Goal: Information Seeking & Learning: Check status

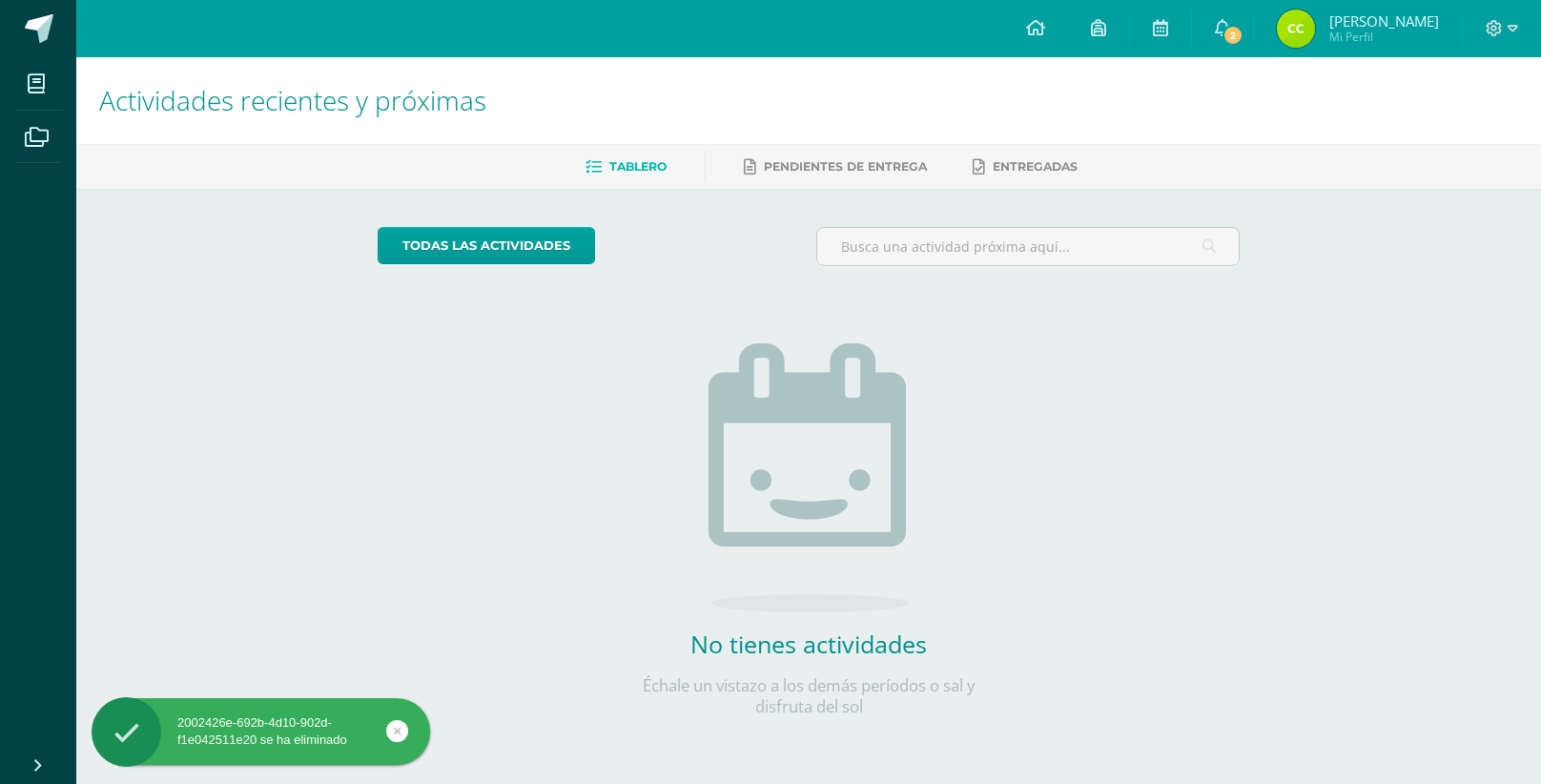
click at [1381, 11] on span "[PERSON_NAME] Mi Perfil" at bounding box center [1358, 29] width 170 height 38
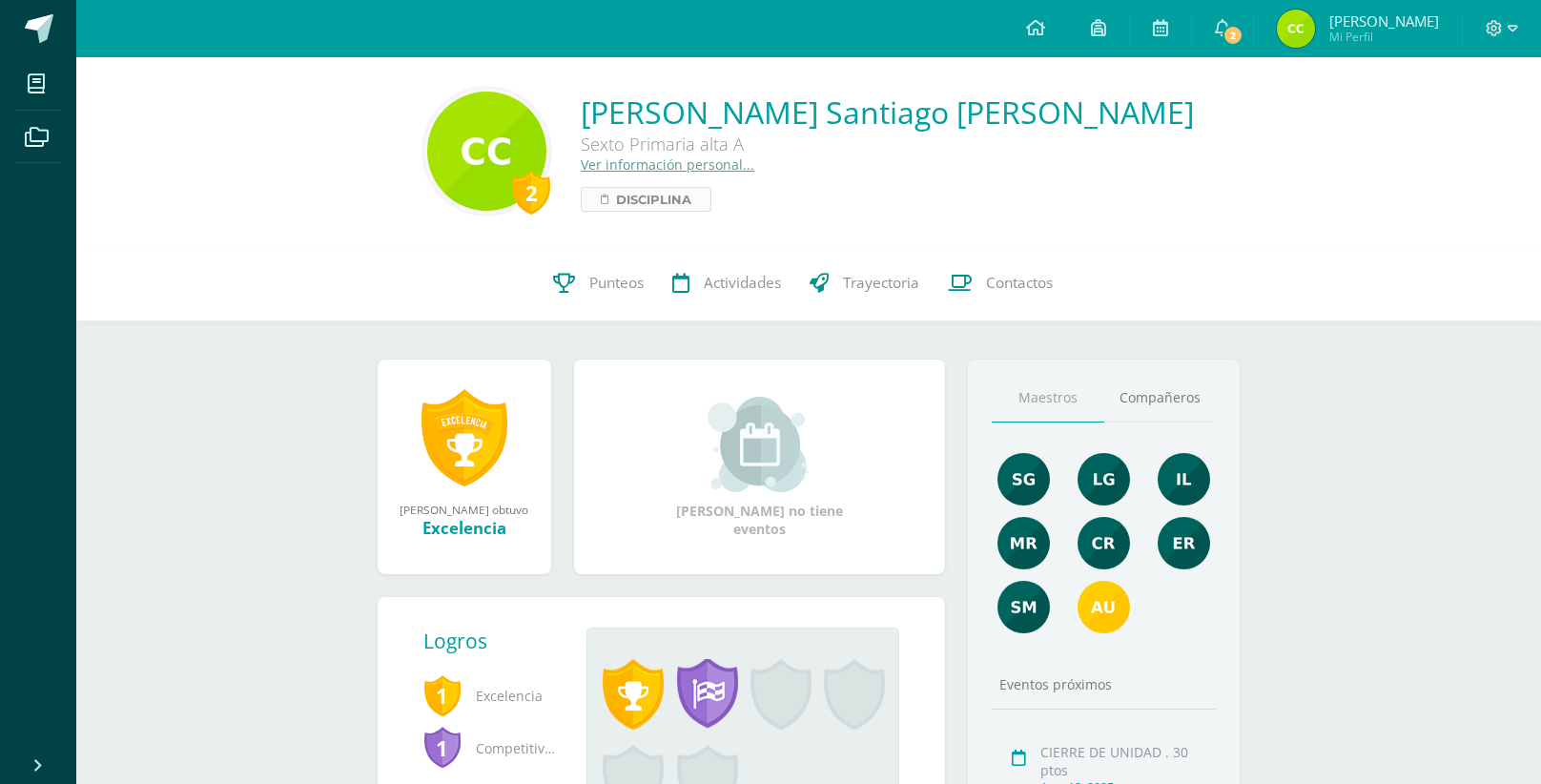
click at [694, 207] on link "Disciplina" at bounding box center [646, 199] width 131 height 25
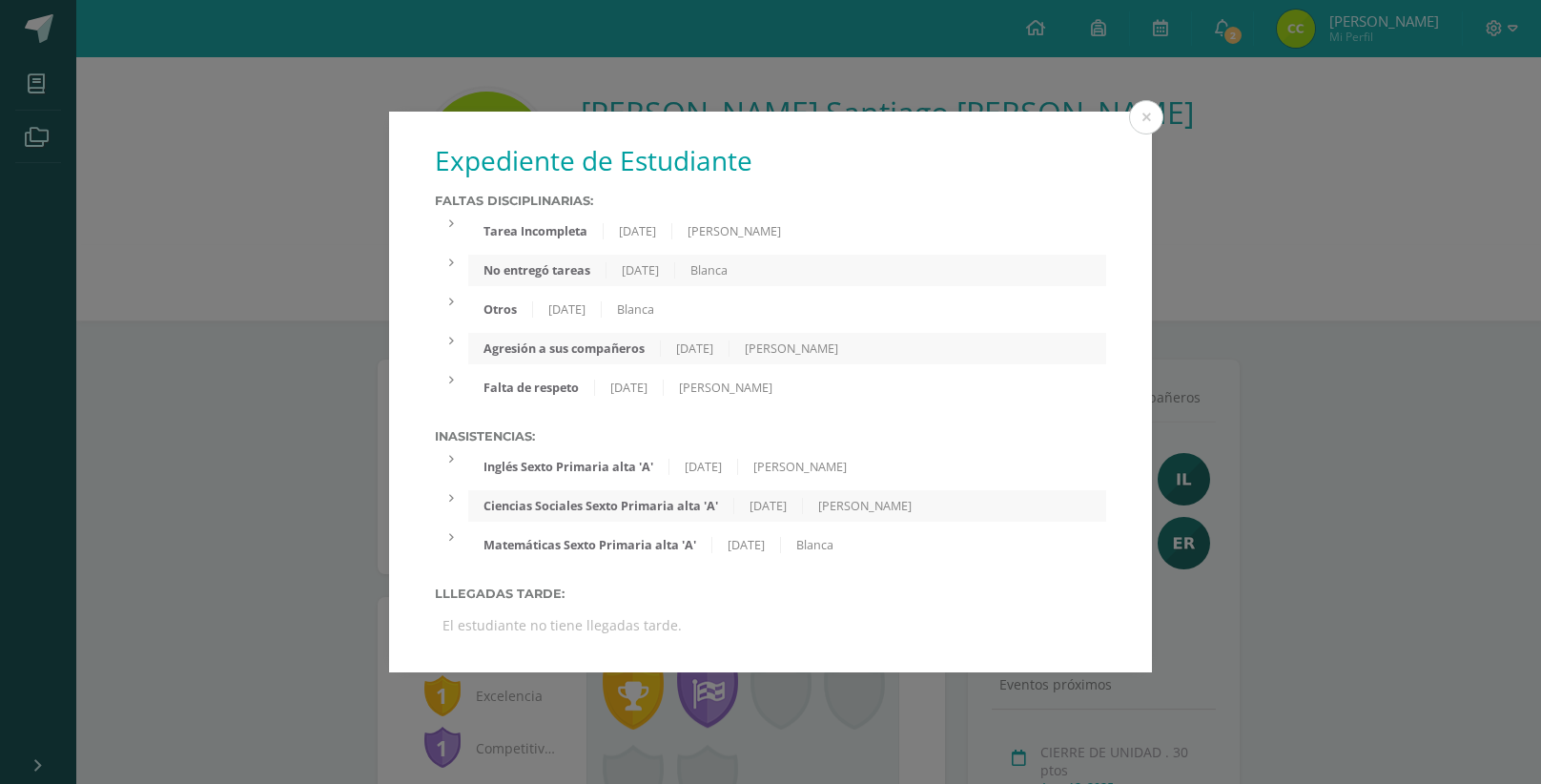
click at [918, 483] on div "Inasistencias: Inglés Sexto Primaria alta 'A' 25/03/2025 Wellington López Cienc…" at bounding box center [770, 495] width 671 height 132
click at [850, 513] on div "[PERSON_NAME]" at bounding box center [865, 506] width 124 height 16
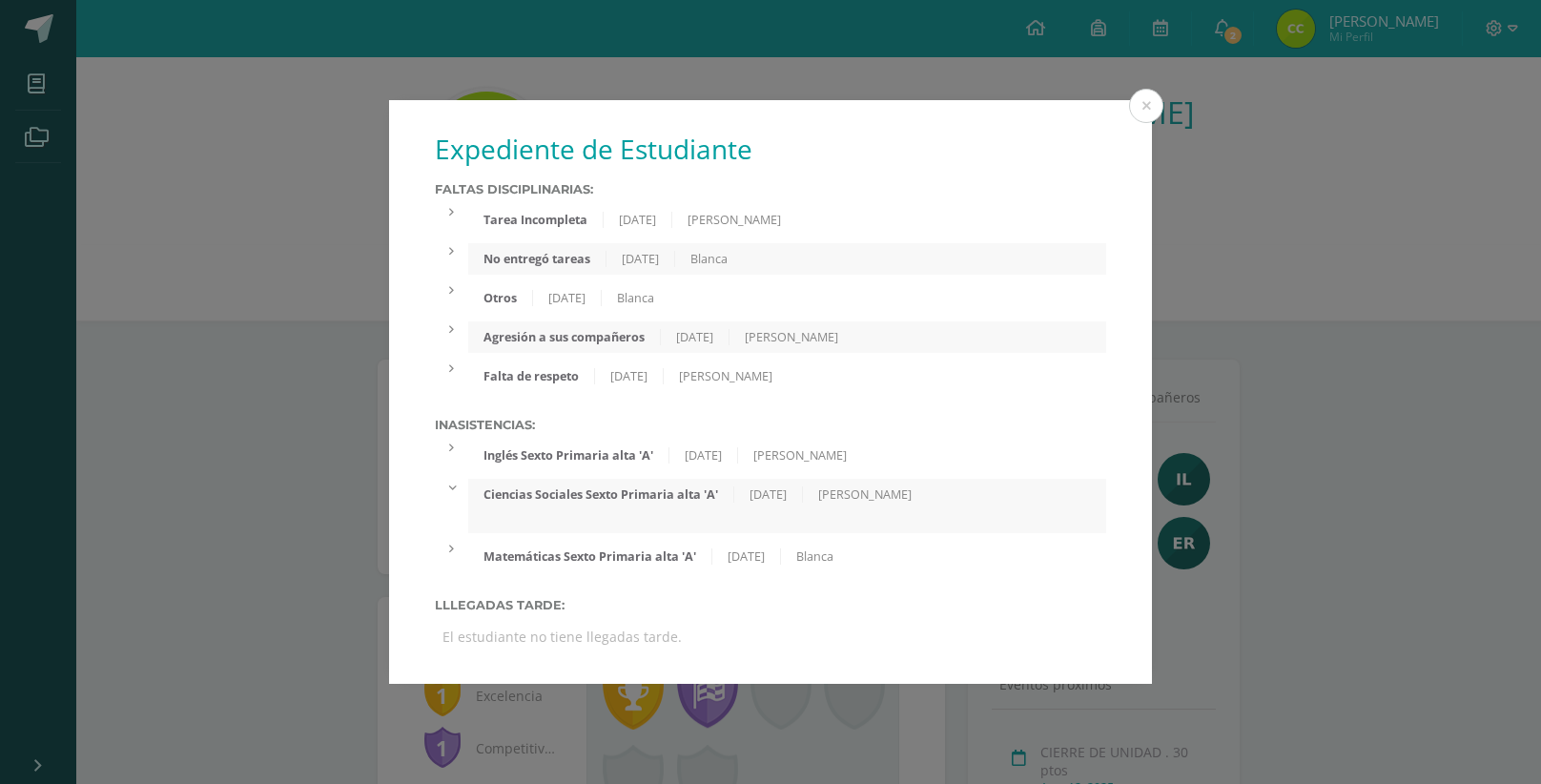
click at [924, 459] on div "Inglés Sexto Primaria alta 'A' 25/03/2025 Wellington López" at bounding box center [787, 455] width 639 height 31
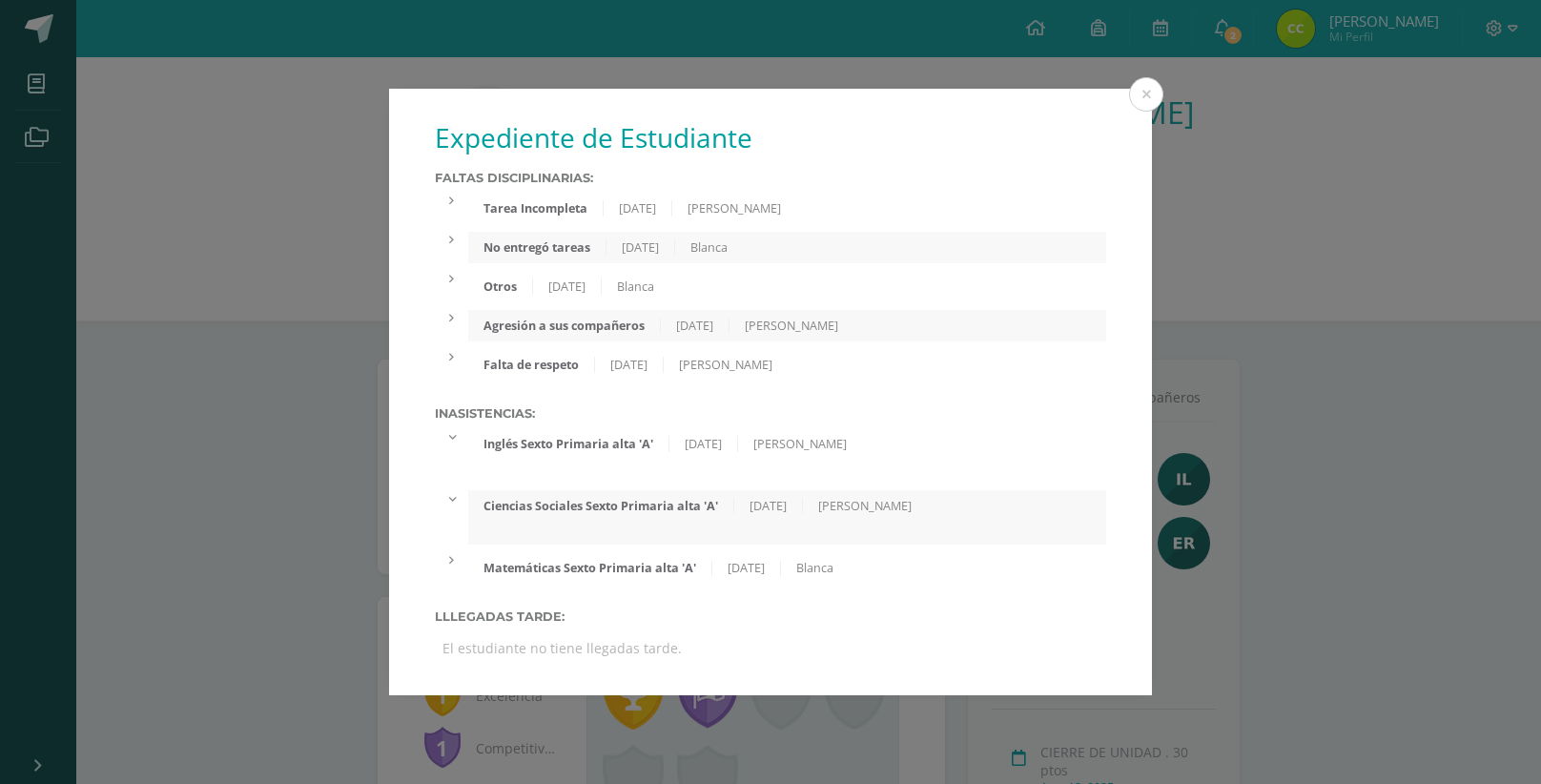
click at [907, 569] on div "Matemáticas Sexto Primaria alta 'A' 25/03/2025 Blanca" at bounding box center [787, 568] width 639 height 31
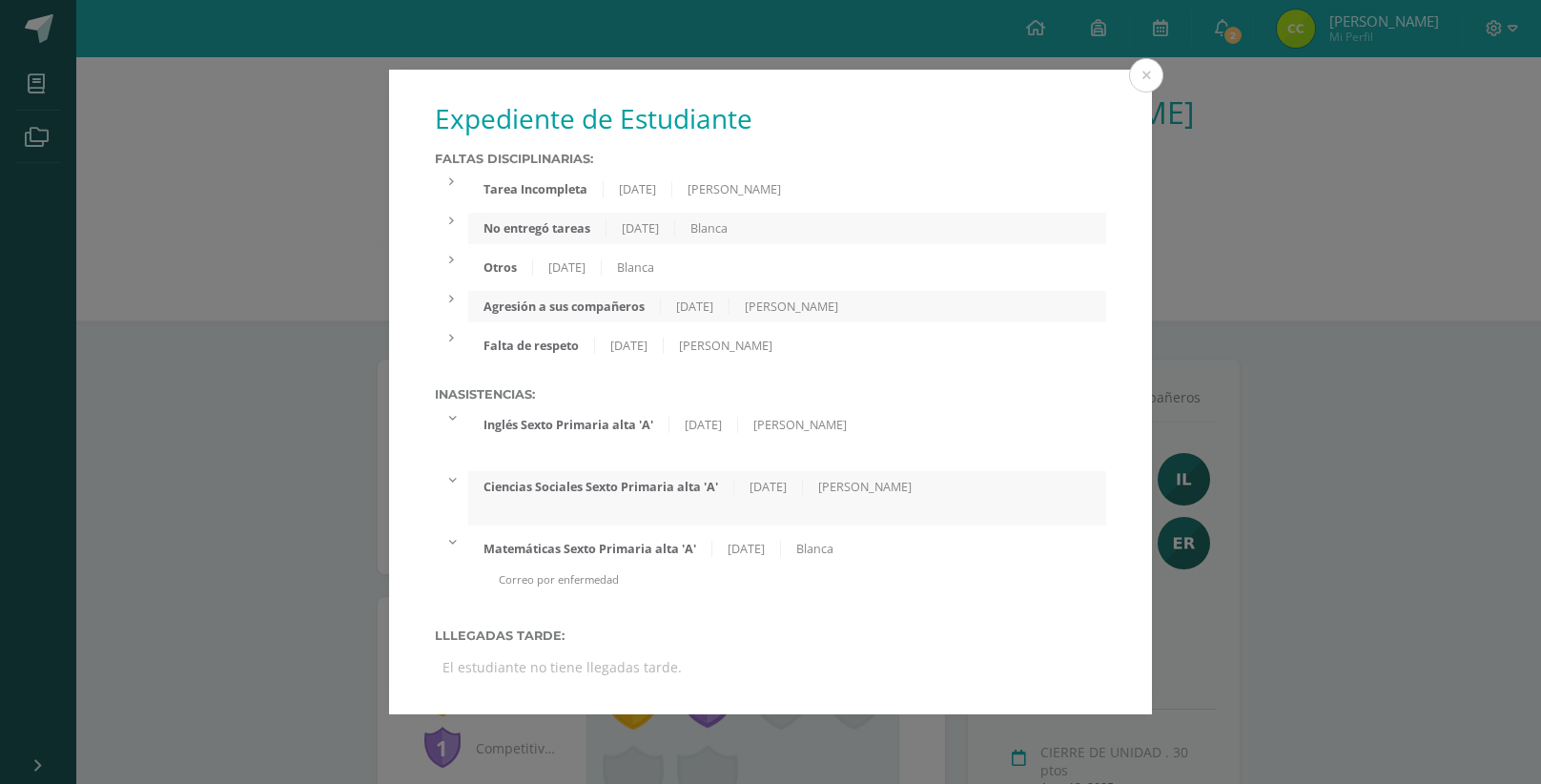
click at [629, 204] on div "Tarea Incompleta 31/07/2025 Sindy Garcia" at bounding box center [787, 189] width 639 height 31
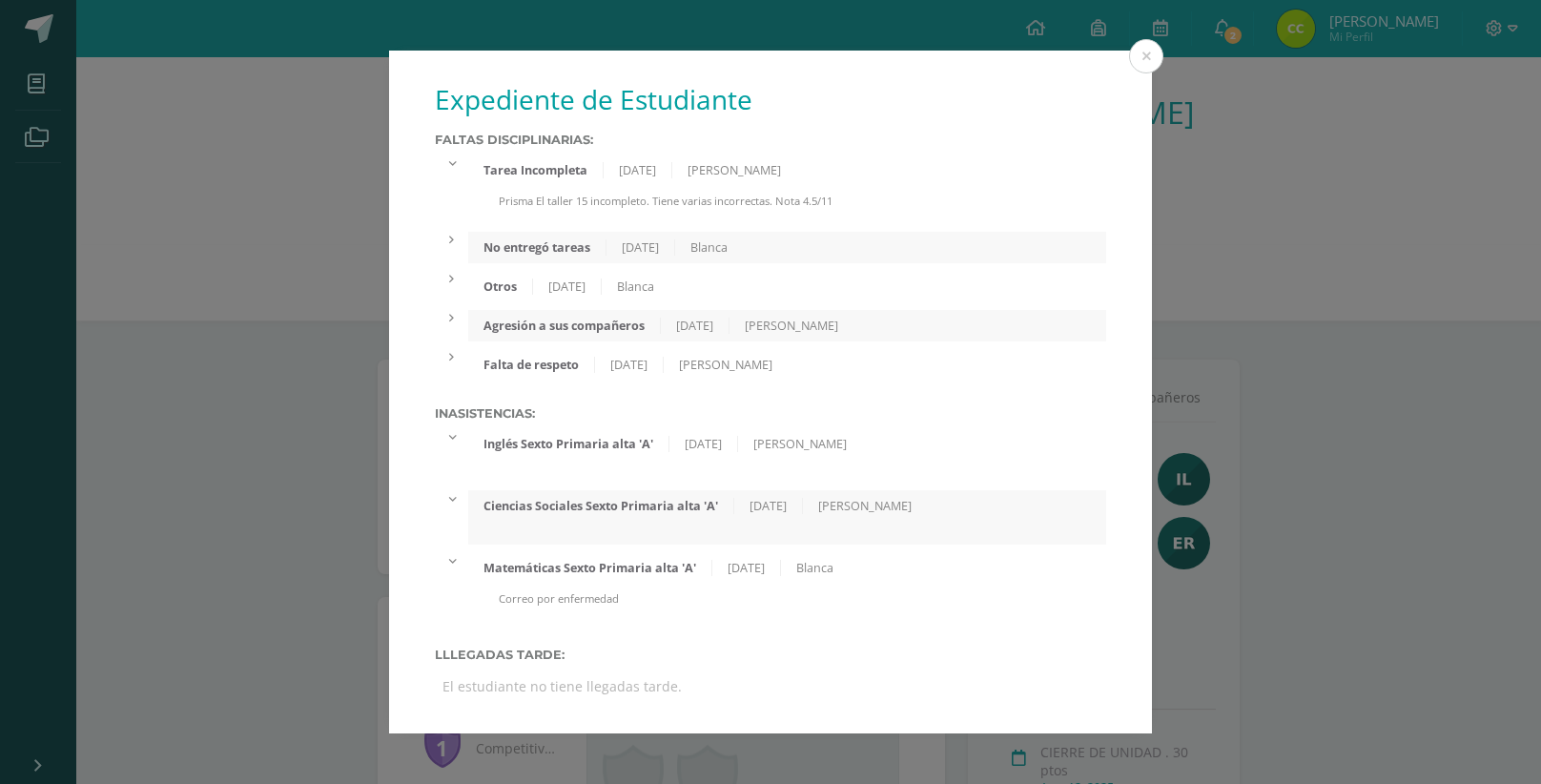
click at [675, 248] on div "03/06/2025" at bounding box center [642, 247] width 69 height 16
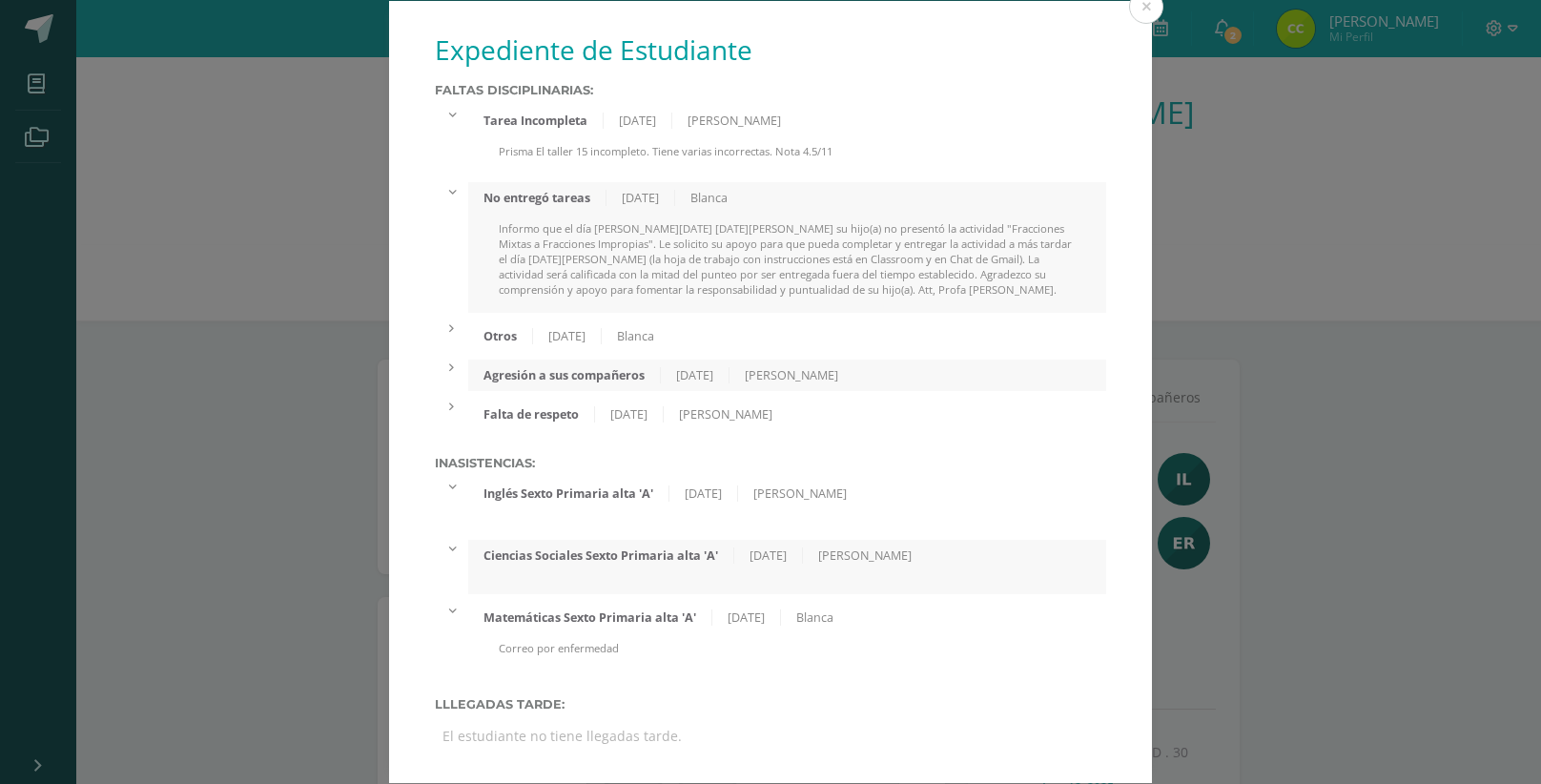
click at [581, 349] on div "Otros 28/05/2025 Blanca" at bounding box center [787, 336] width 639 height 31
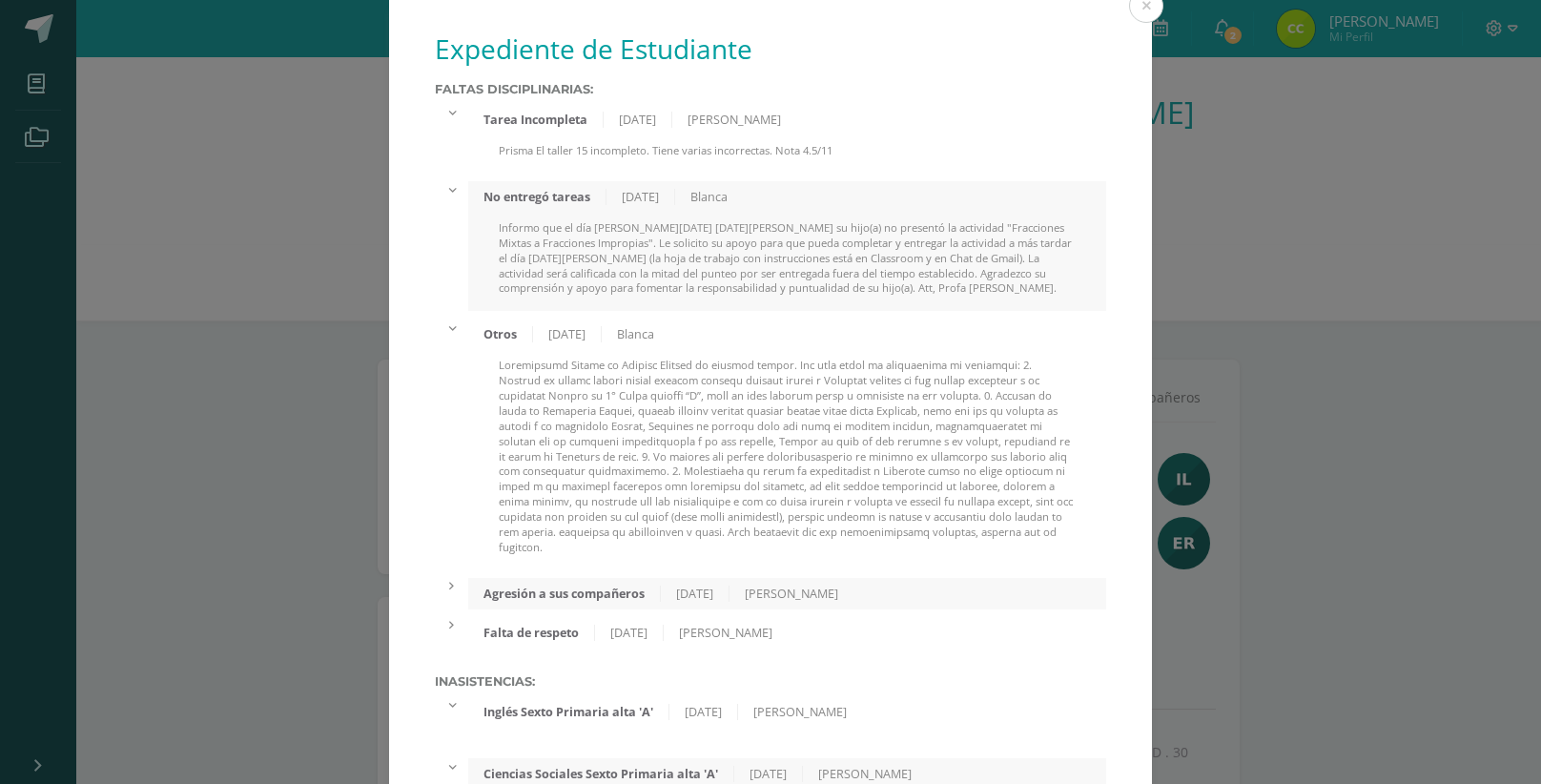
click at [774, 354] on div "Otros 28/05/2025 Blanca" at bounding box center [787, 444] width 639 height 251
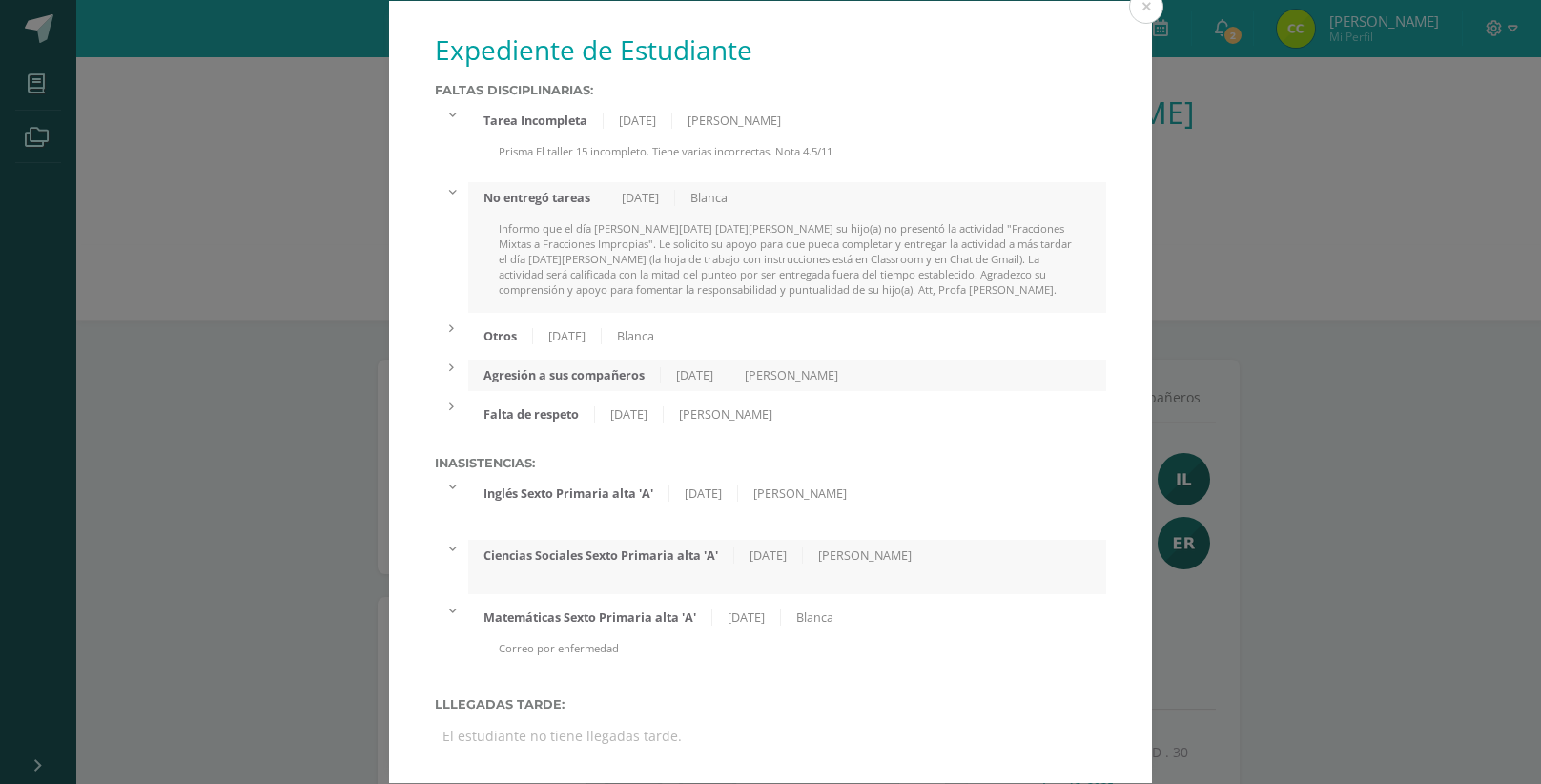
click at [723, 383] on div "28/05/2025" at bounding box center [696, 375] width 69 height 16
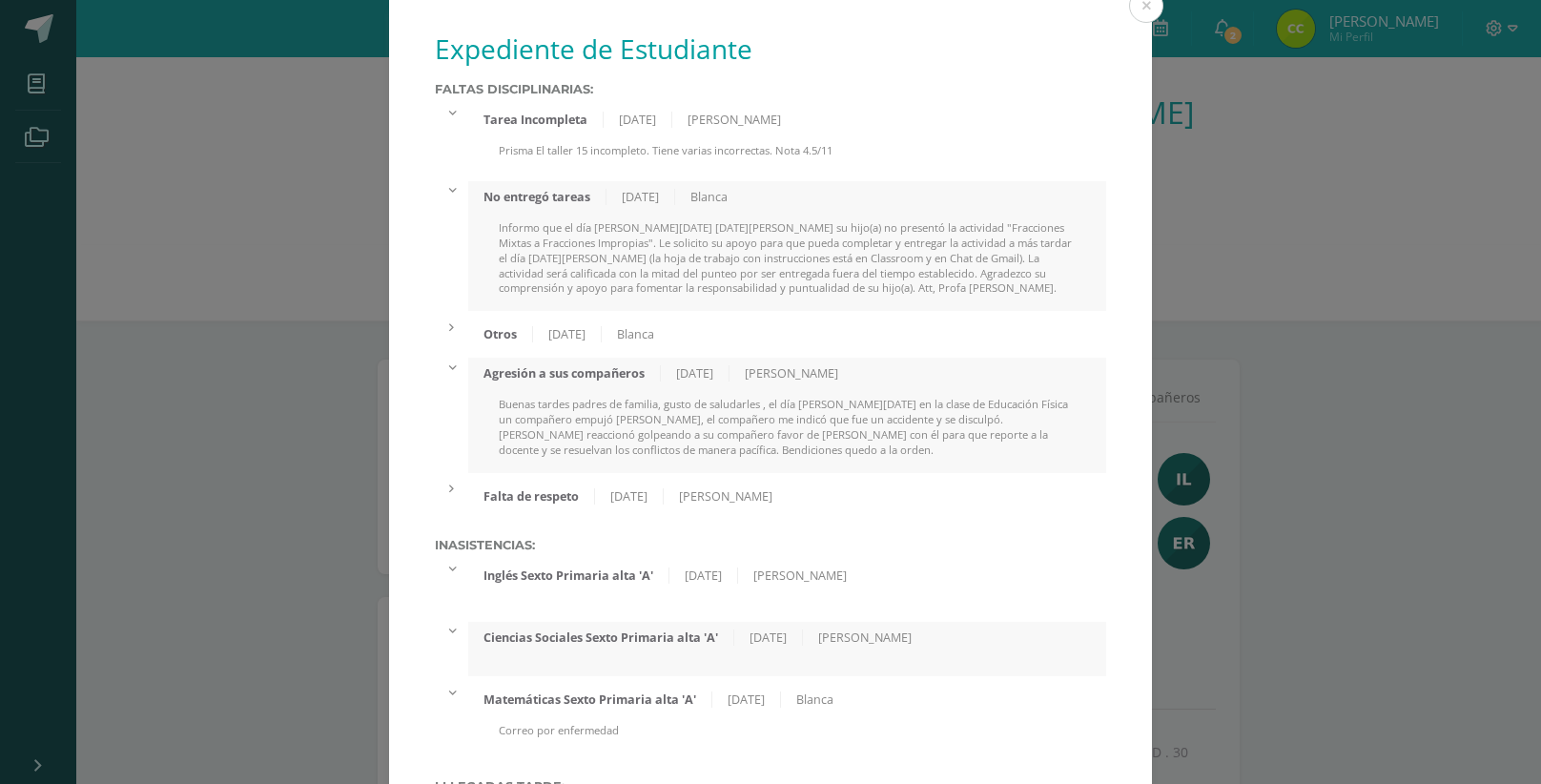
click at [723, 382] on div "28/05/2025" at bounding box center [696, 373] width 69 height 16
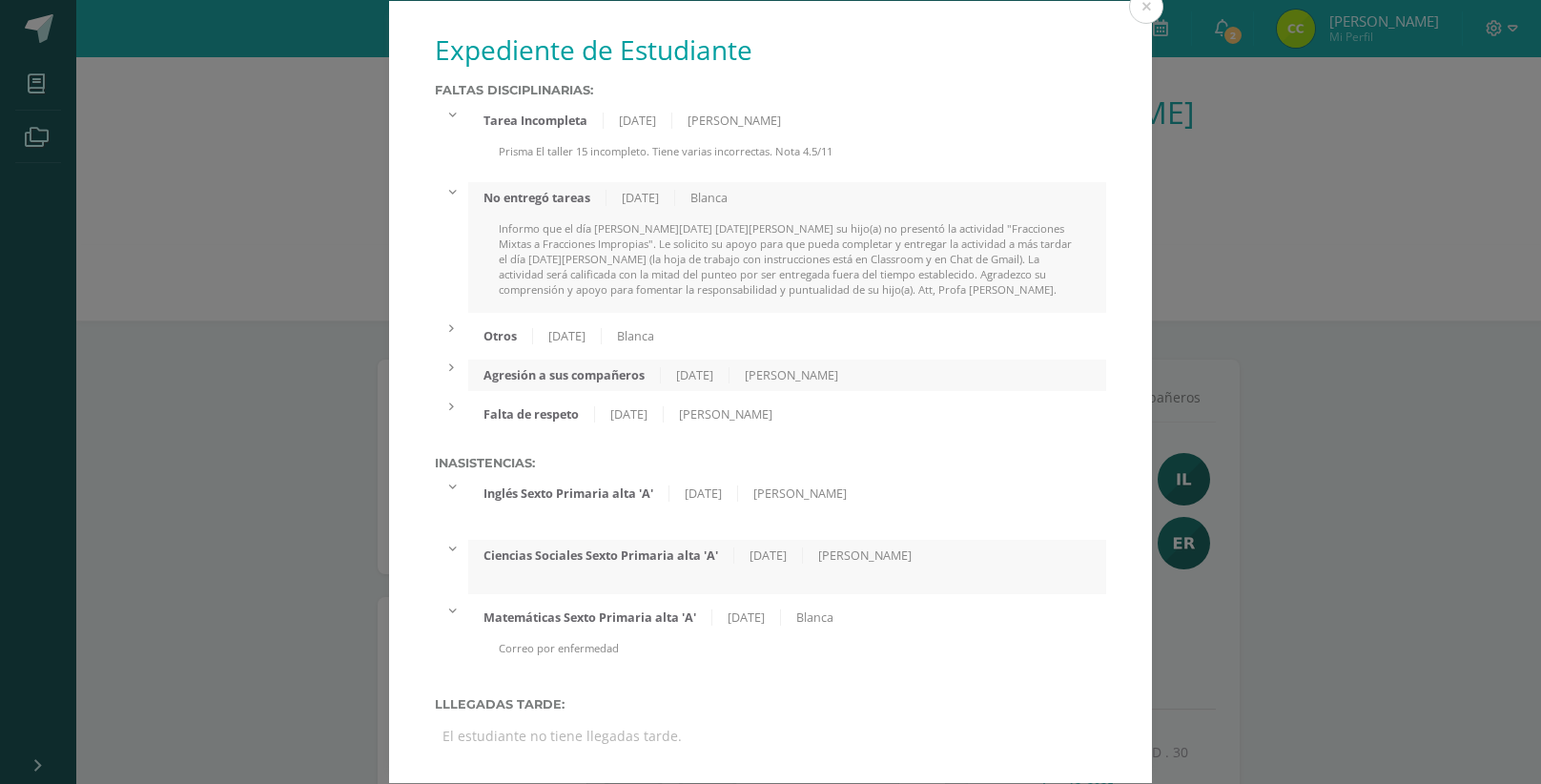
click at [719, 409] on div "Melvin López" at bounding box center [726, 414] width 124 height 16
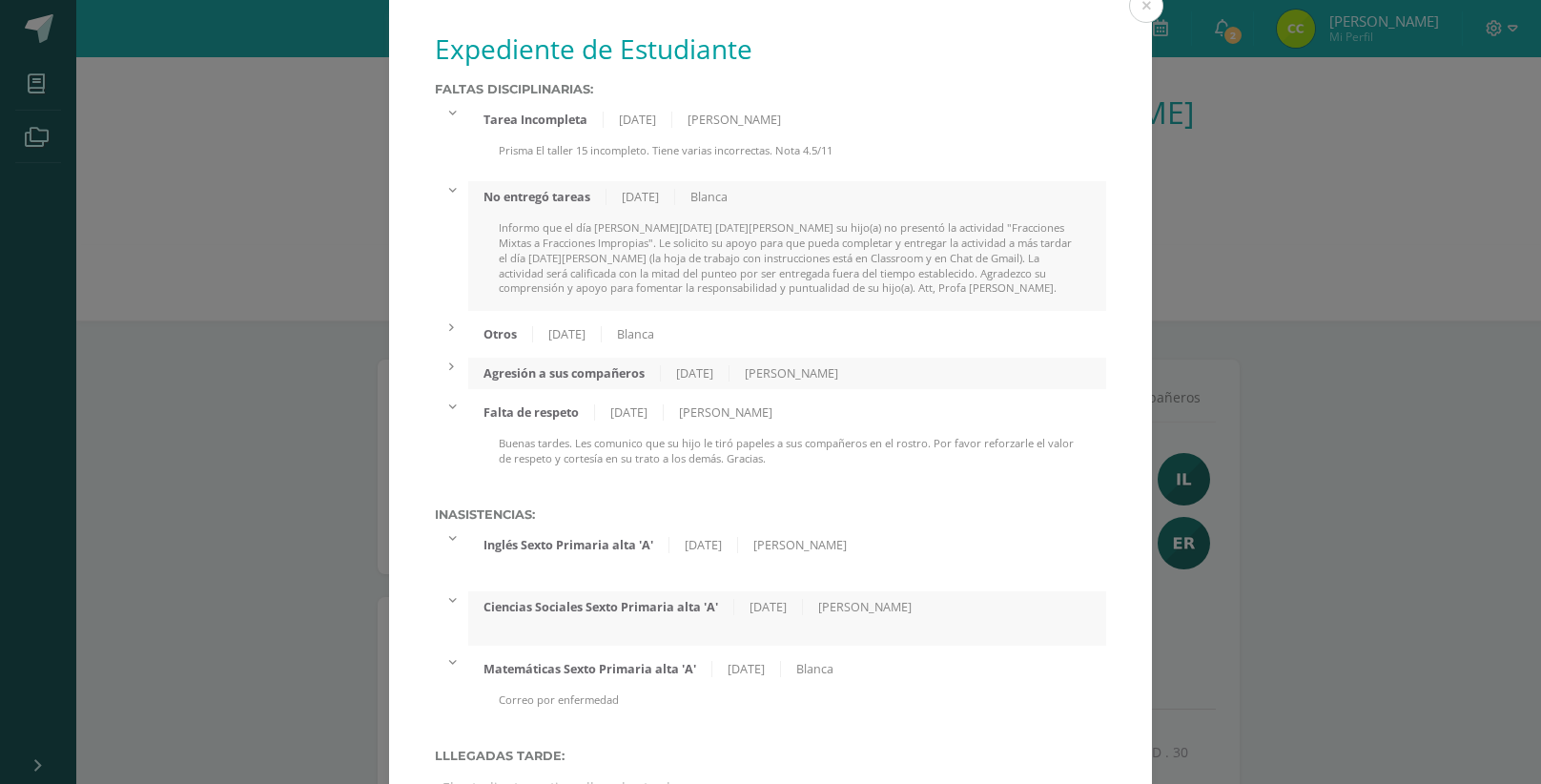
click at [719, 409] on div "Melvin López" at bounding box center [726, 412] width 124 height 16
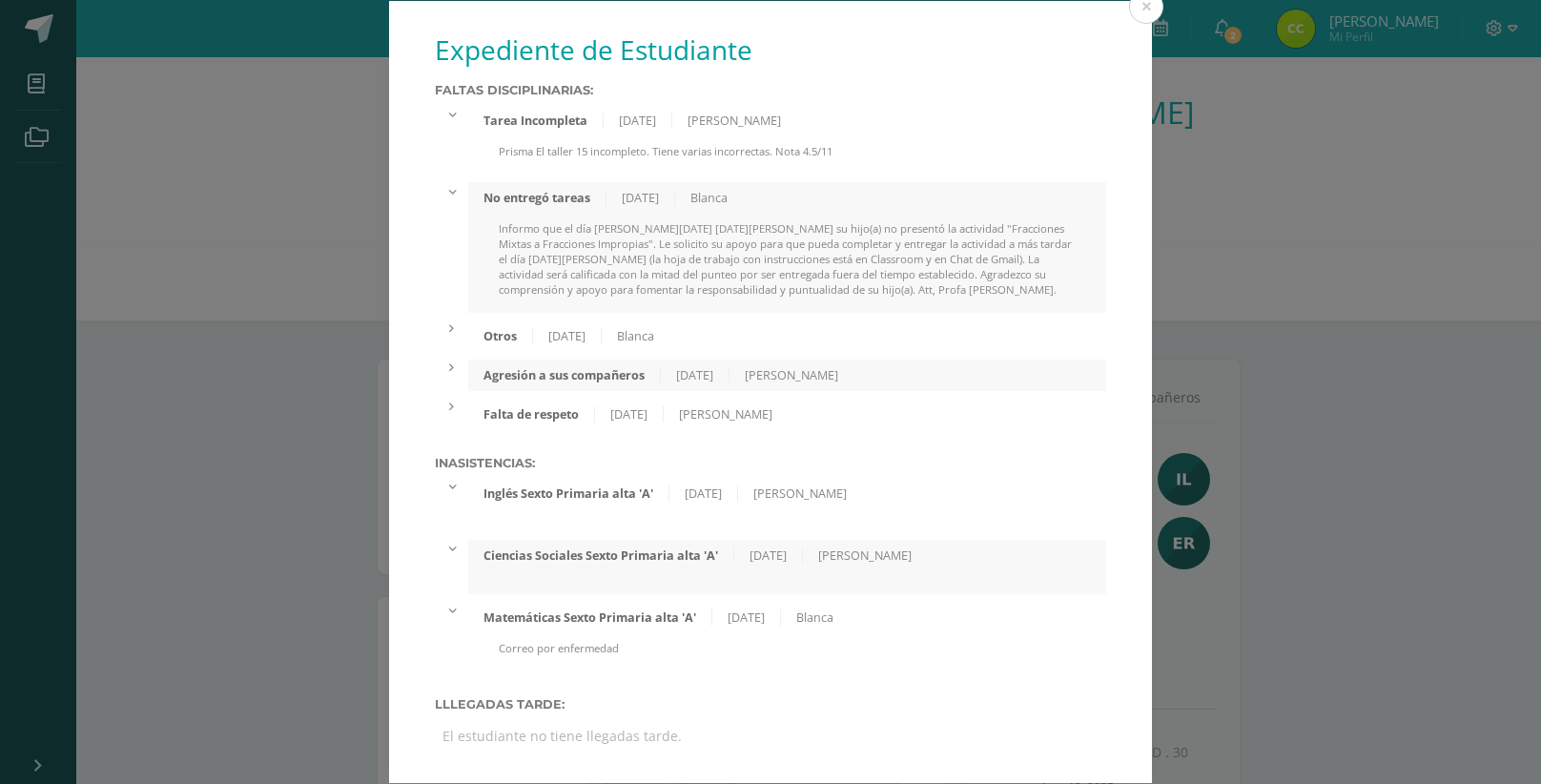
click at [592, 199] on div "No entregó tareas" at bounding box center [537, 198] width 139 height 16
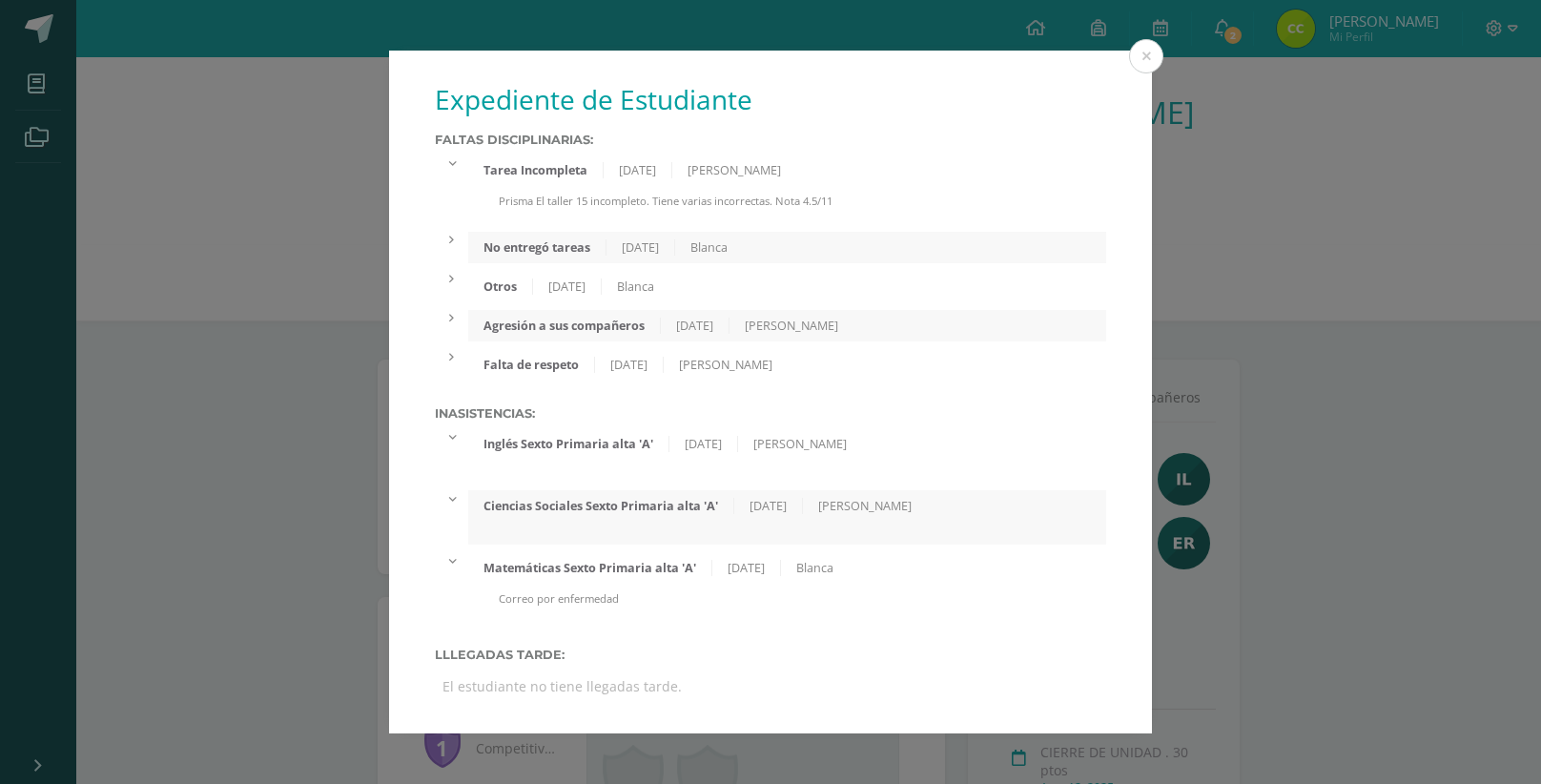
click at [585, 178] on div "Tarea Incompleta 31/07/2025 Sindy Garcia" at bounding box center [787, 170] width 639 height 31
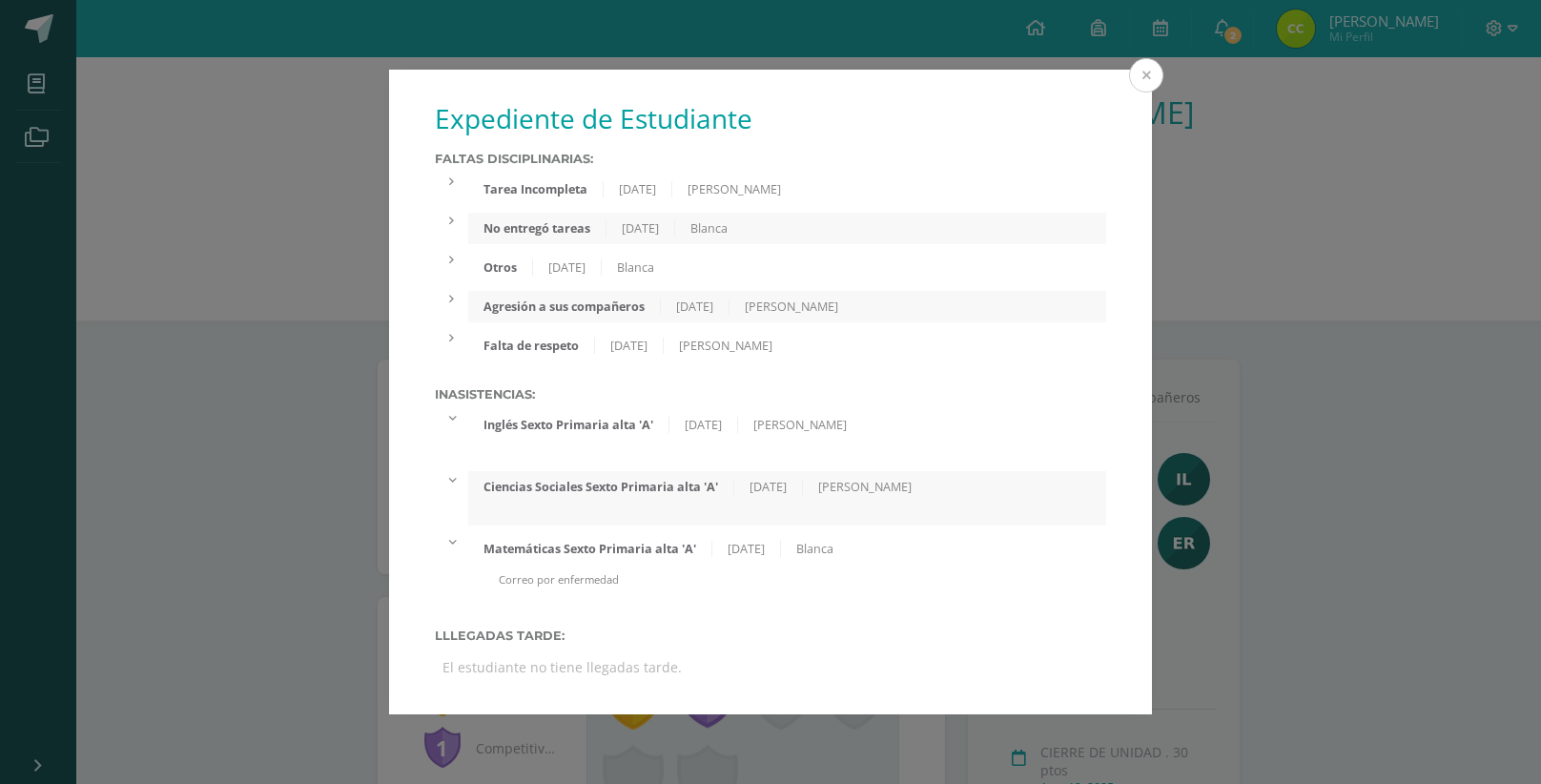
click at [1136, 71] on button at bounding box center [1146, 75] width 34 height 34
